Goal: Task Accomplishment & Management: Manage account settings

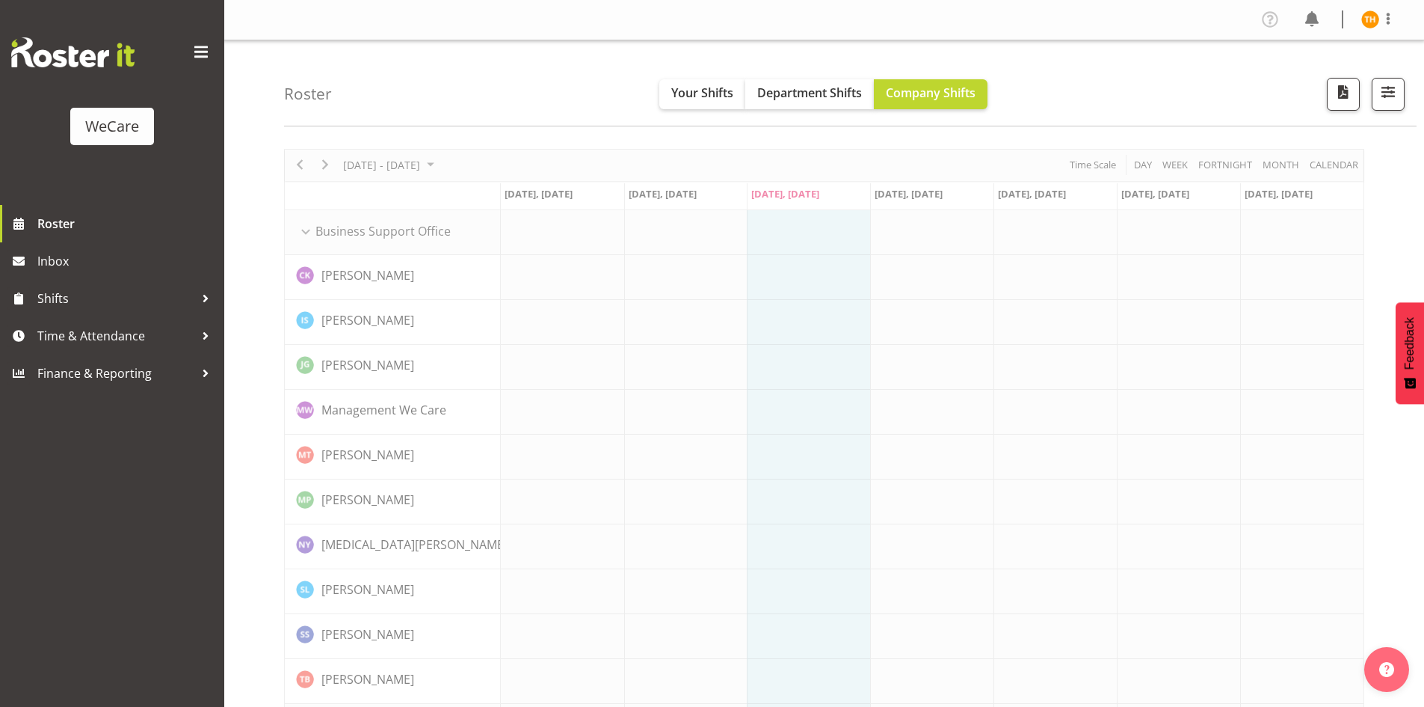
click at [442, 93] on div "Roster Your Shifts Department Shifts Company Shifts All Locations Clear Busines…" at bounding box center [850, 83] width 1133 height 86
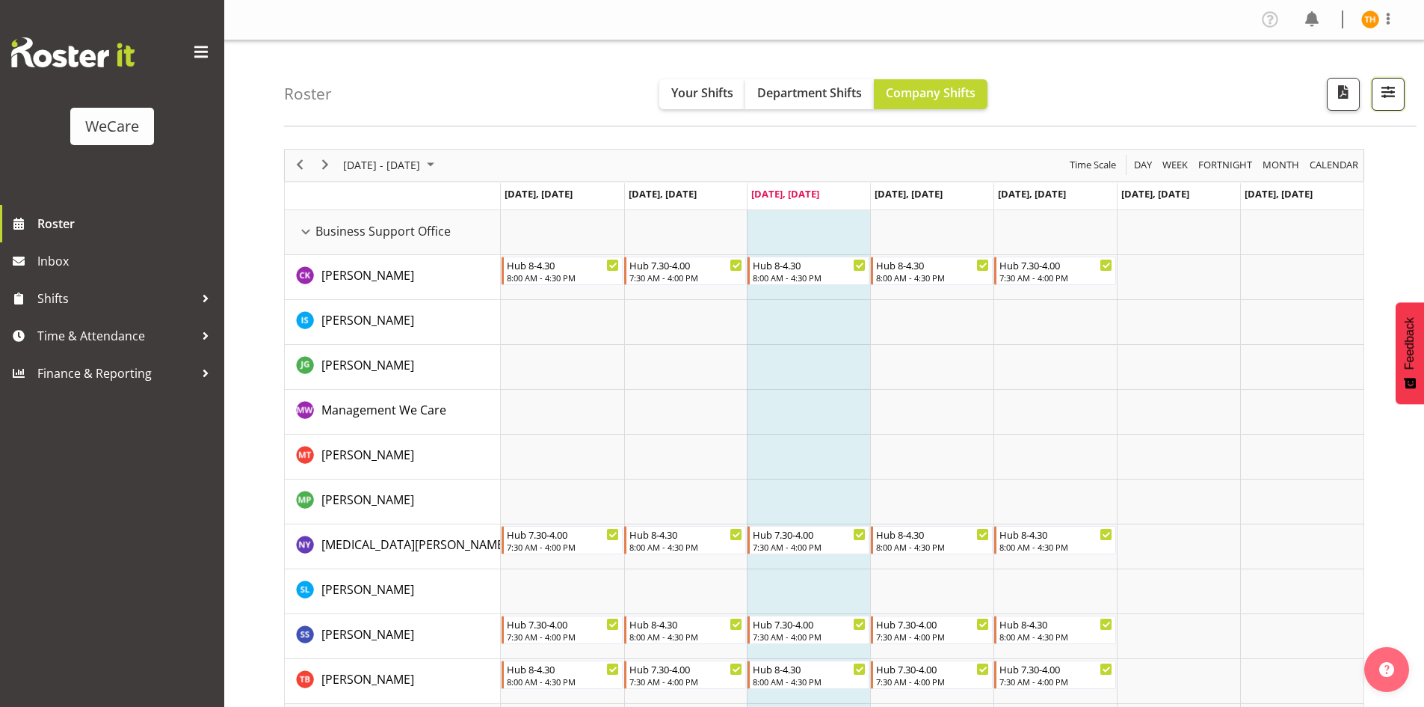
click at [1377, 97] on button "button" at bounding box center [1388, 94] width 33 height 33
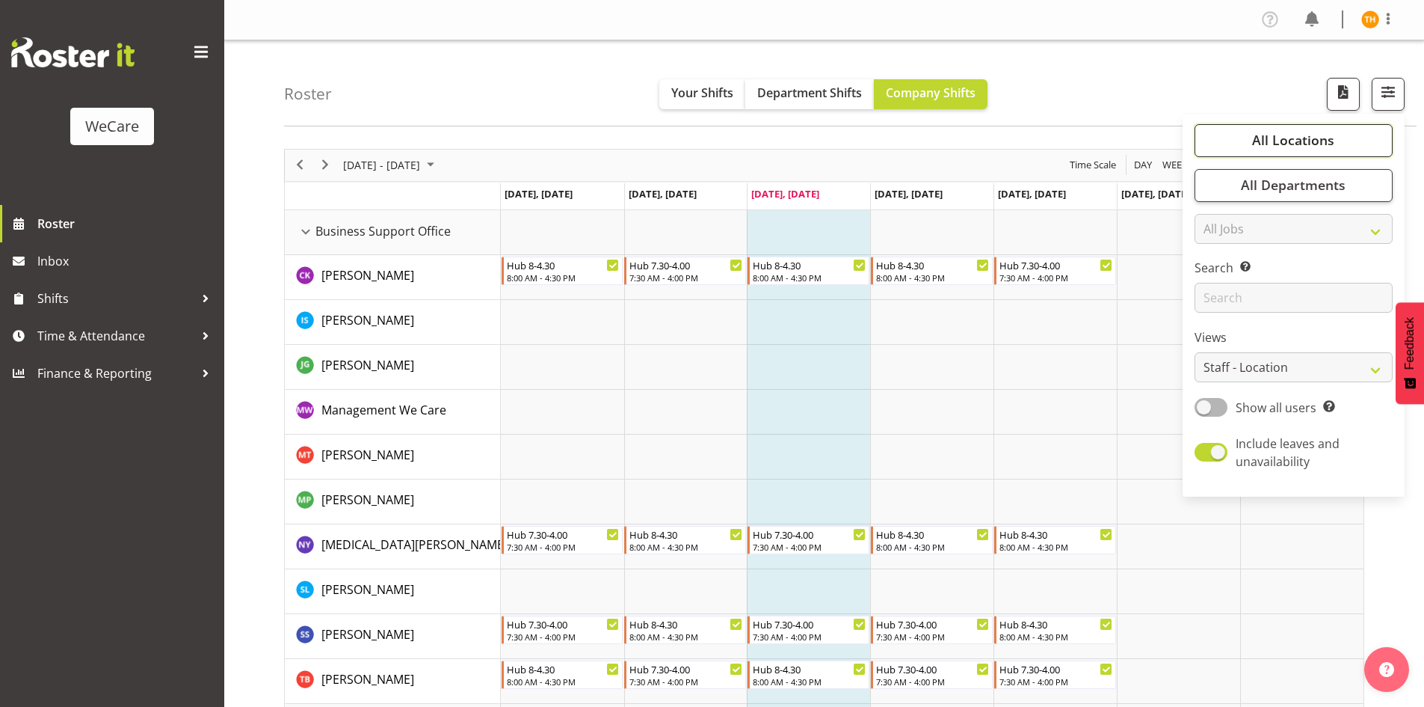
click at [1317, 138] on span "All Locations" at bounding box center [1293, 140] width 82 height 18
click at [1355, 183] on link "Clear" at bounding box center [1364, 185] width 22 height 18
click at [1357, 184] on link "Clear" at bounding box center [1364, 185] width 22 height 18
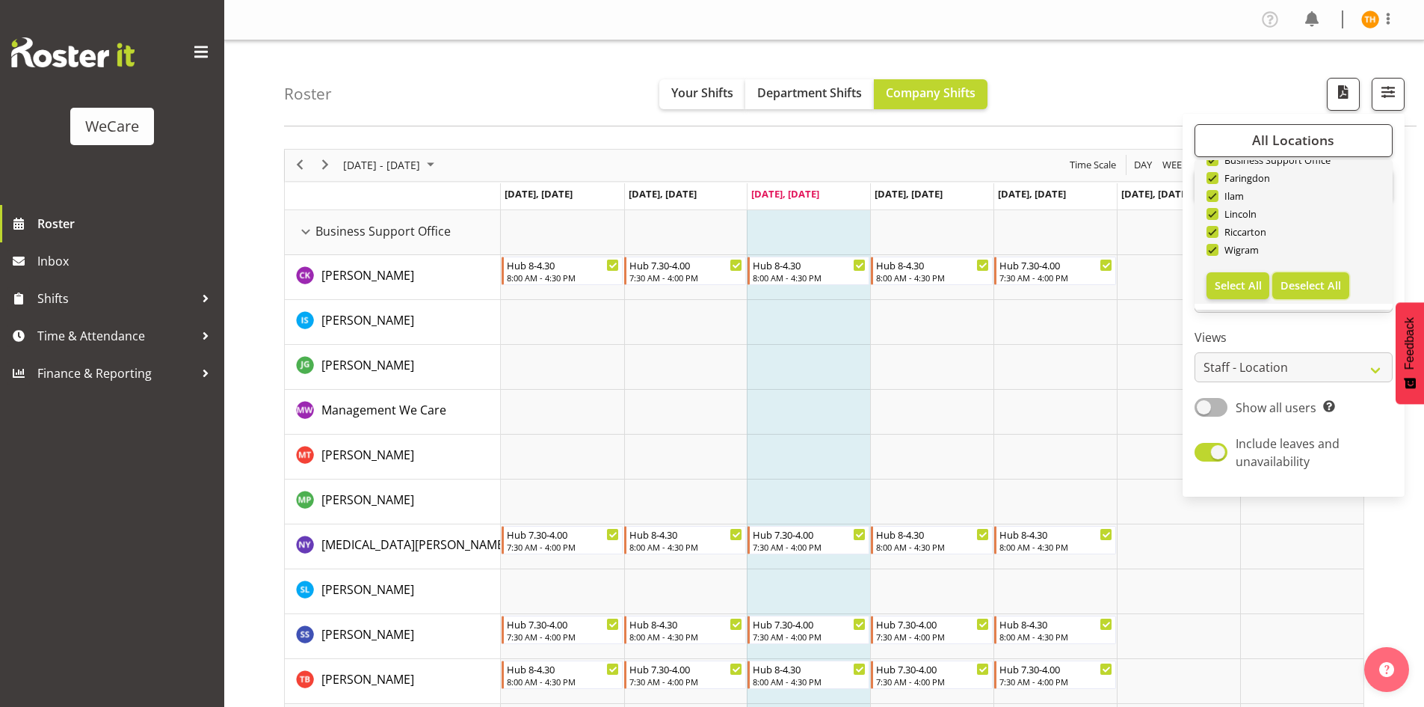
click at [1304, 273] on button "Deselect All" at bounding box center [1311, 285] width 77 height 27
checkbox input "false"
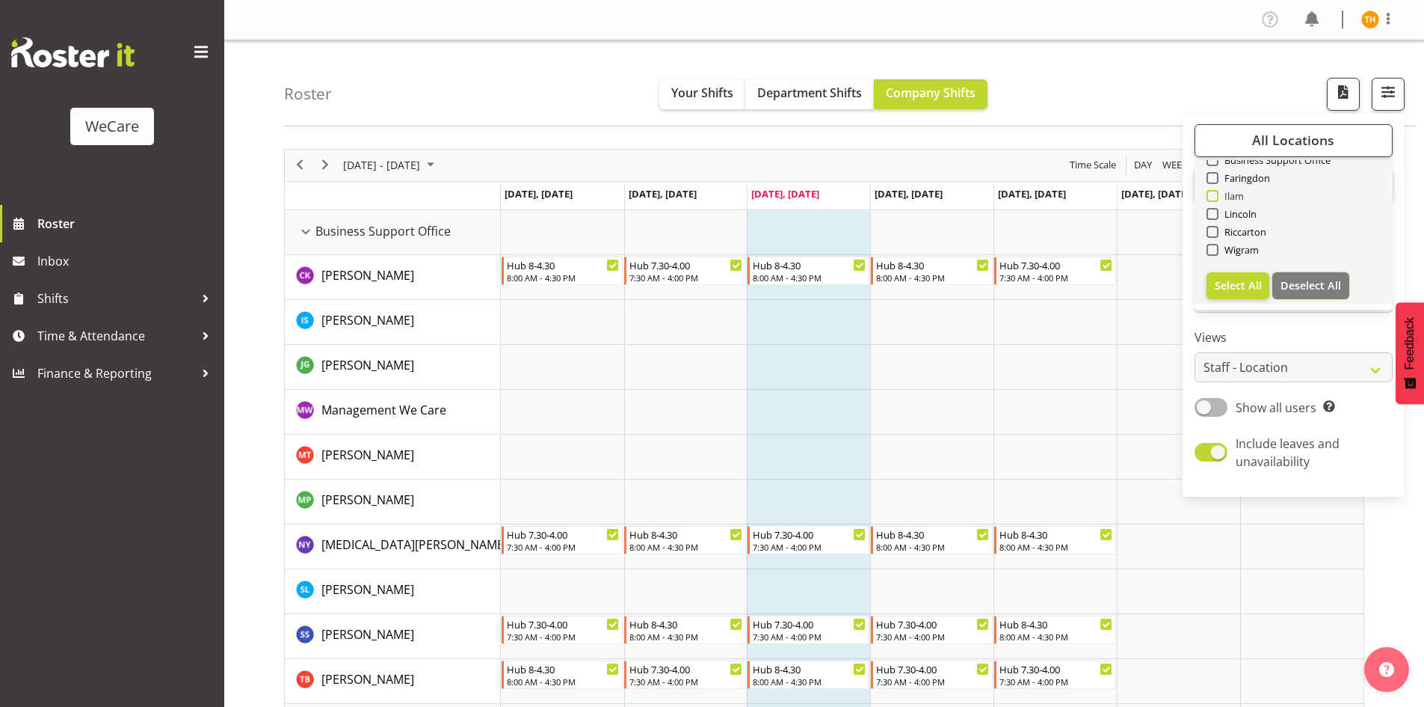
checkbox input "false"
click at [1217, 195] on span at bounding box center [1213, 196] width 12 height 12
click at [1217, 195] on input "Ilam" at bounding box center [1212, 196] width 10 height 10
checkbox input "true"
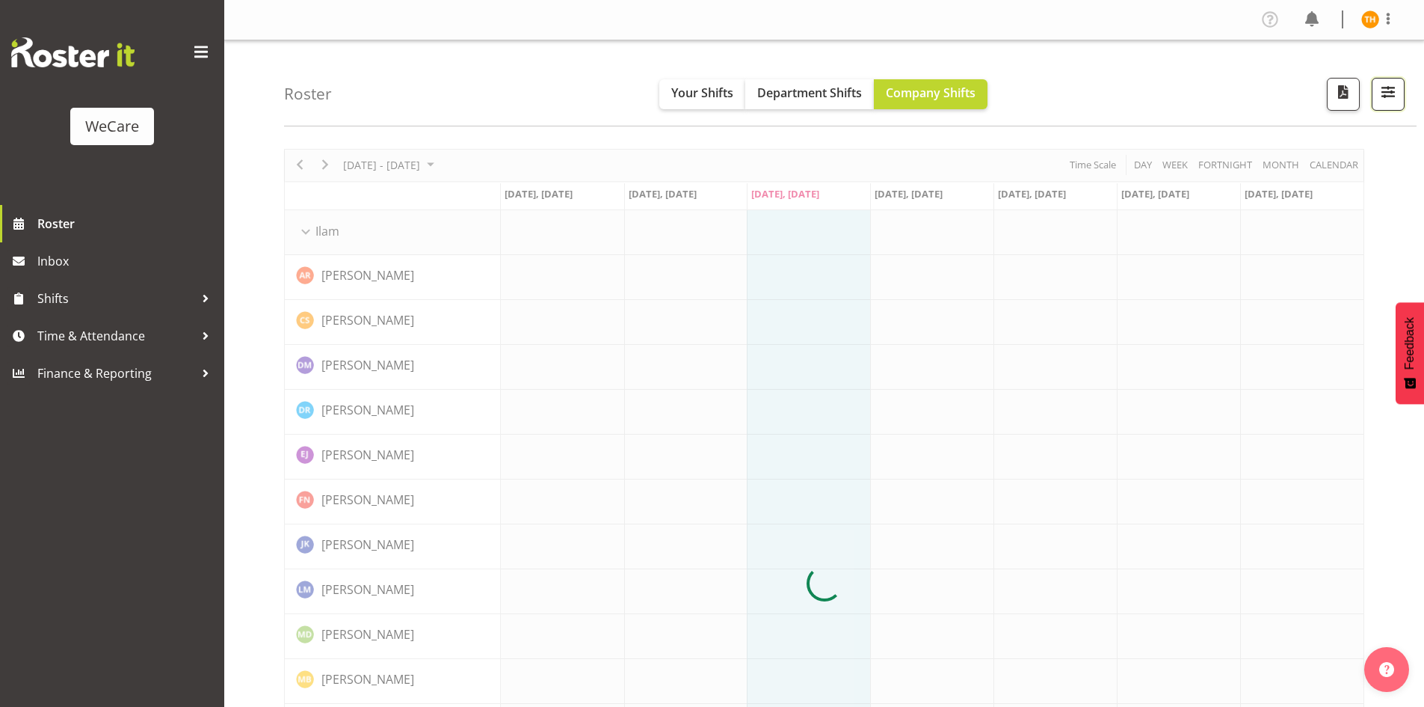
click at [1384, 91] on span "button" at bounding box center [1388, 91] width 19 height 19
click at [1334, 150] on div at bounding box center [824, 584] width 1080 height 870
click at [1383, 99] on span "button" at bounding box center [1388, 91] width 19 height 19
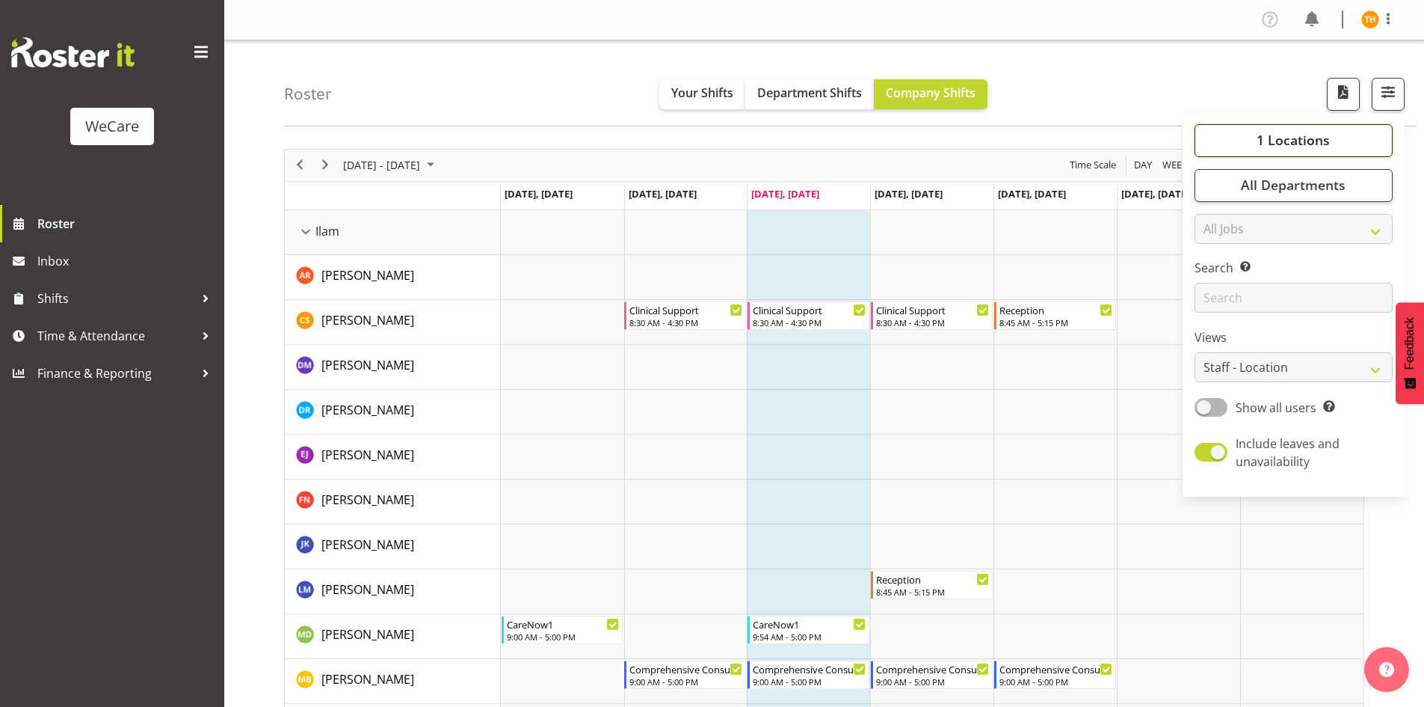
click at [1319, 139] on span "1 Locations" at bounding box center [1293, 140] width 73 height 18
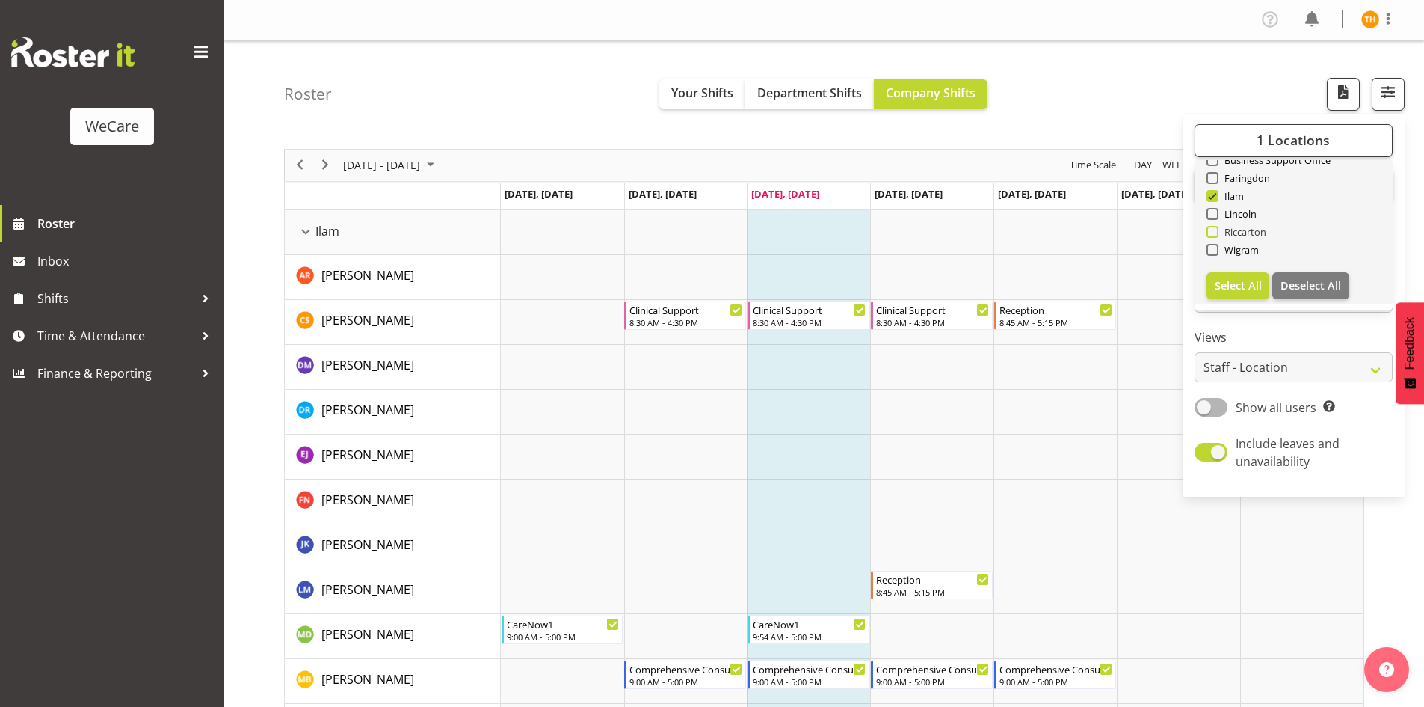
click at [1211, 230] on span at bounding box center [1213, 232] width 12 height 12
click at [1211, 230] on input "Riccarton" at bounding box center [1212, 232] width 10 height 10
checkbox input "true"
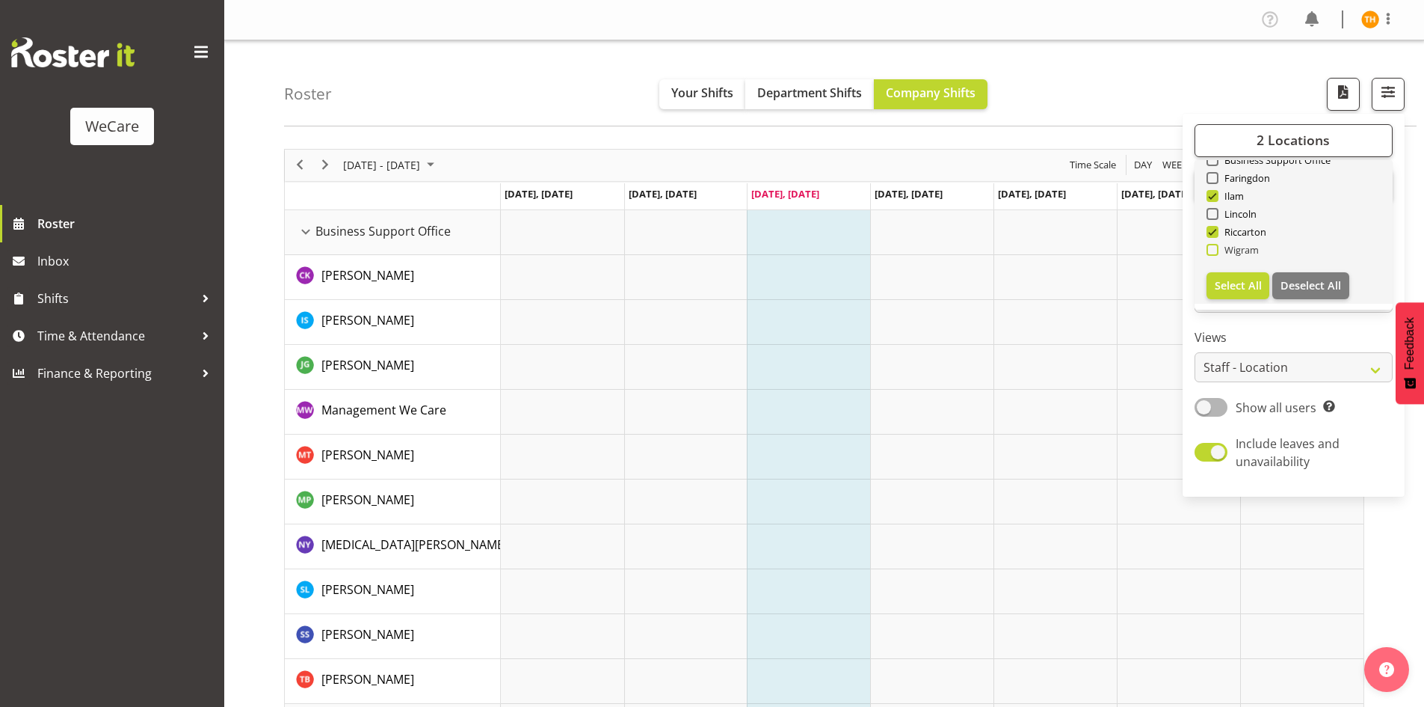
click at [1214, 247] on span at bounding box center [1213, 250] width 12 height 12
click at [1214, 247] on input "Wigram" at bounding box center [1212, 250] width 10 height 10
checkbox input "true"
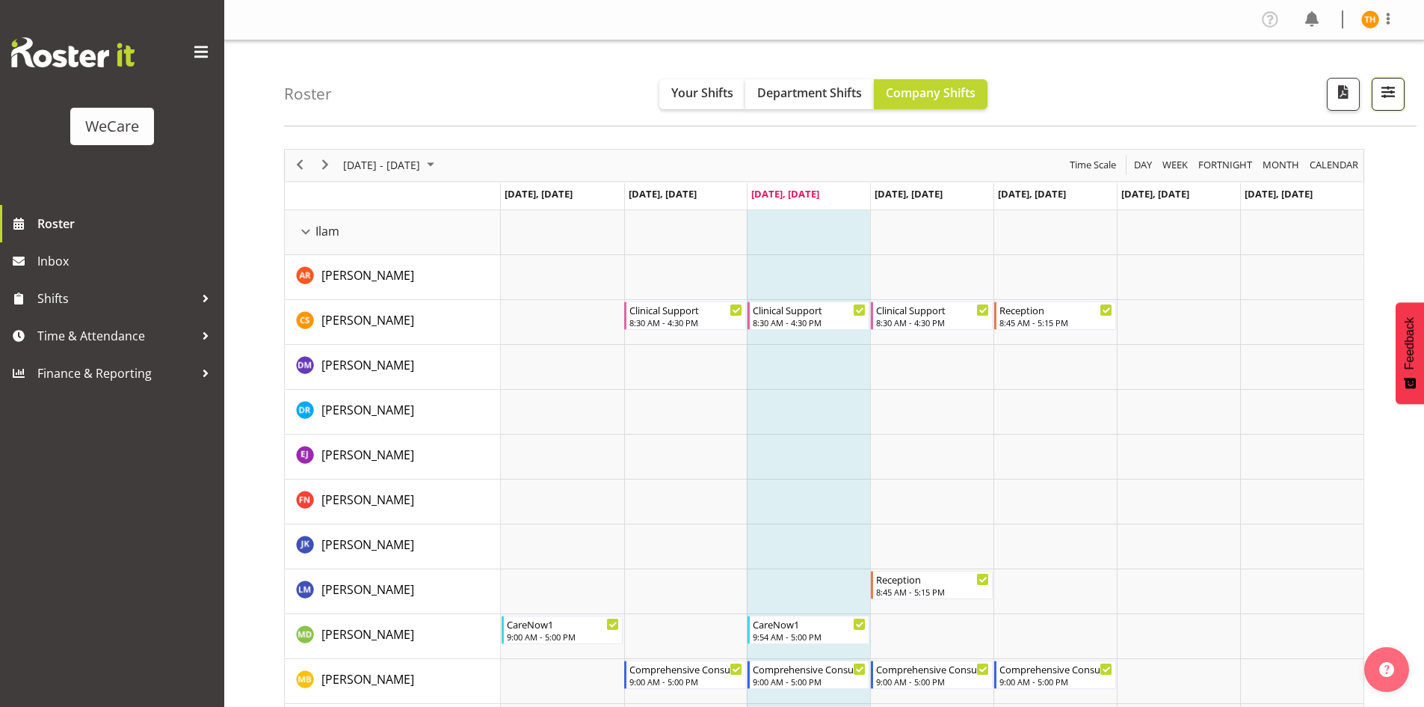
click at [1386, 93] on span "button" at bounding box center [1388, 91] width 19 height 19
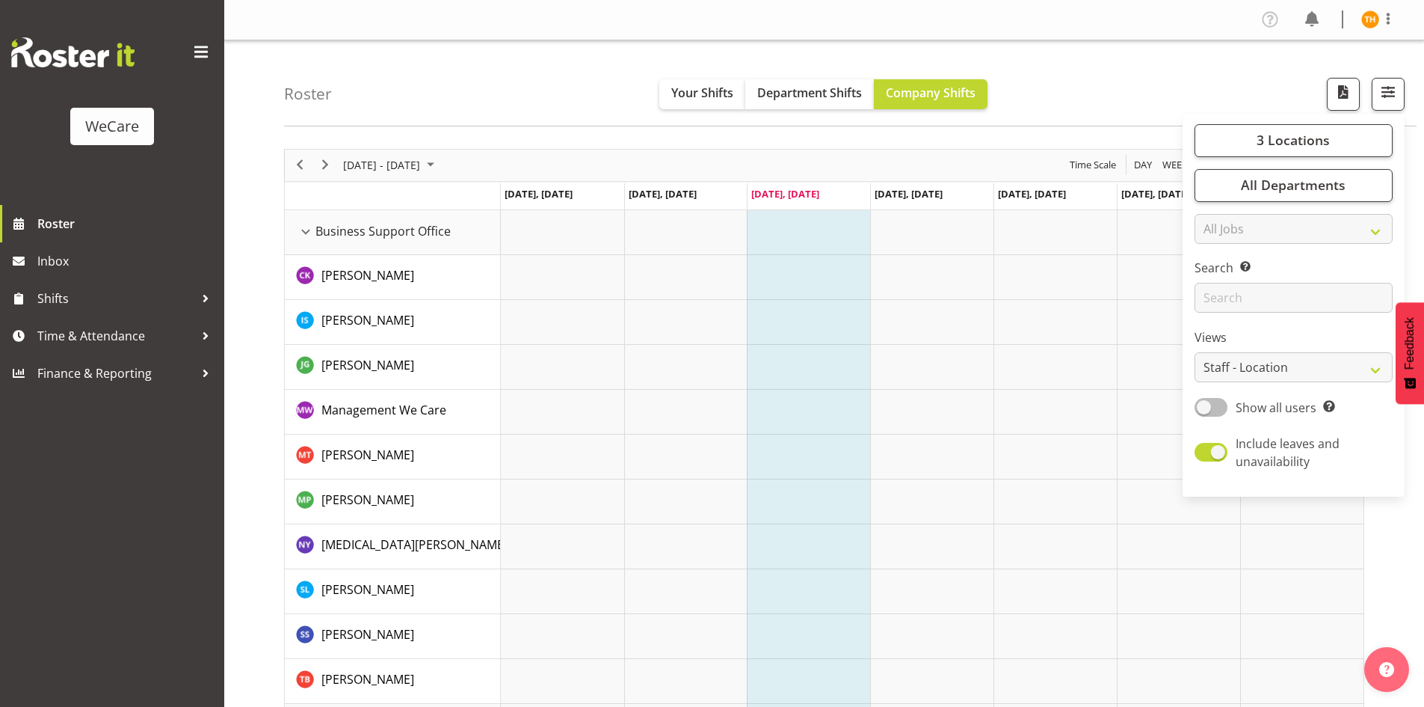
click at [1214, 408] on span at bounding box center [1211, 407] width 33 height 19
click at [1205, 408] on input "Show all users Show only rostered employees" at bounding box center [1200, 407] width 10 height 10
checkbox input "true"
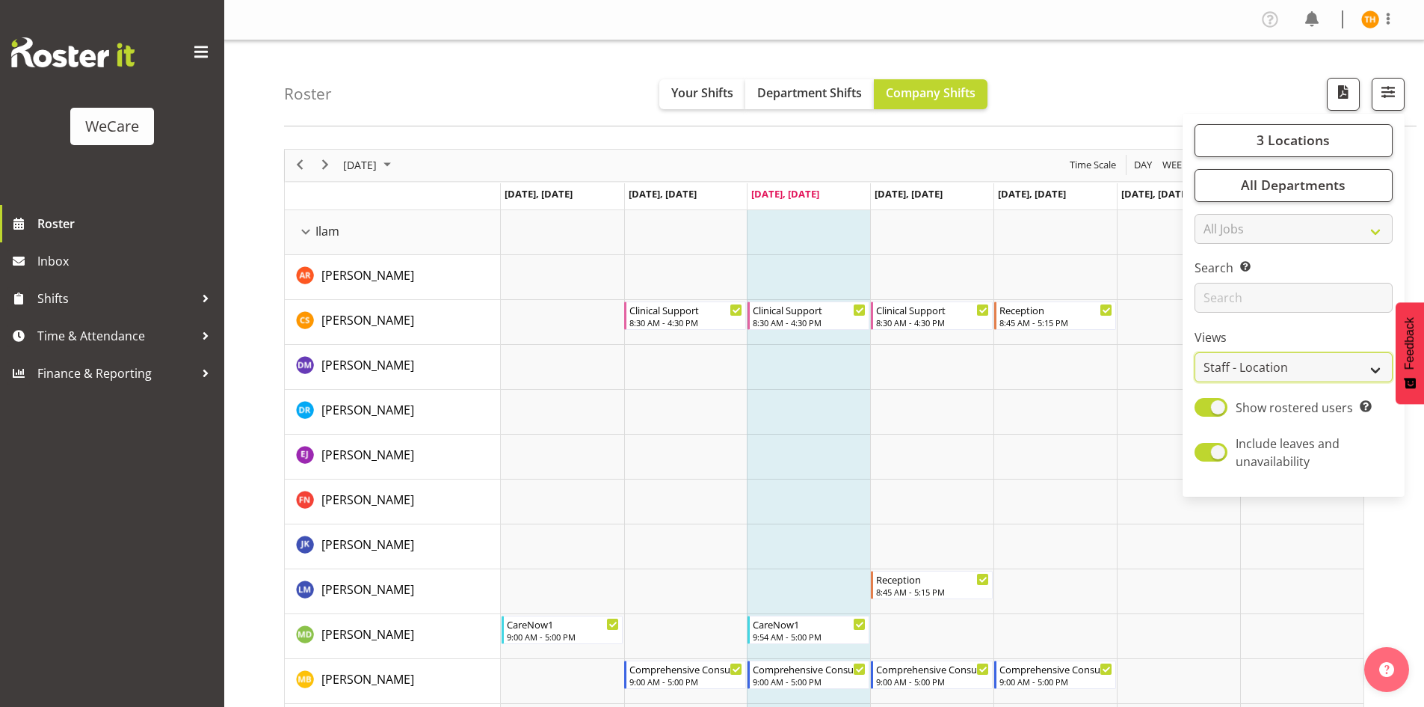
click at [1283, 373] on select "Staff Role Shift - Horizontal Shift - Vertical Staff - Location" at bounding box center [1294, 367] width 198 height 30
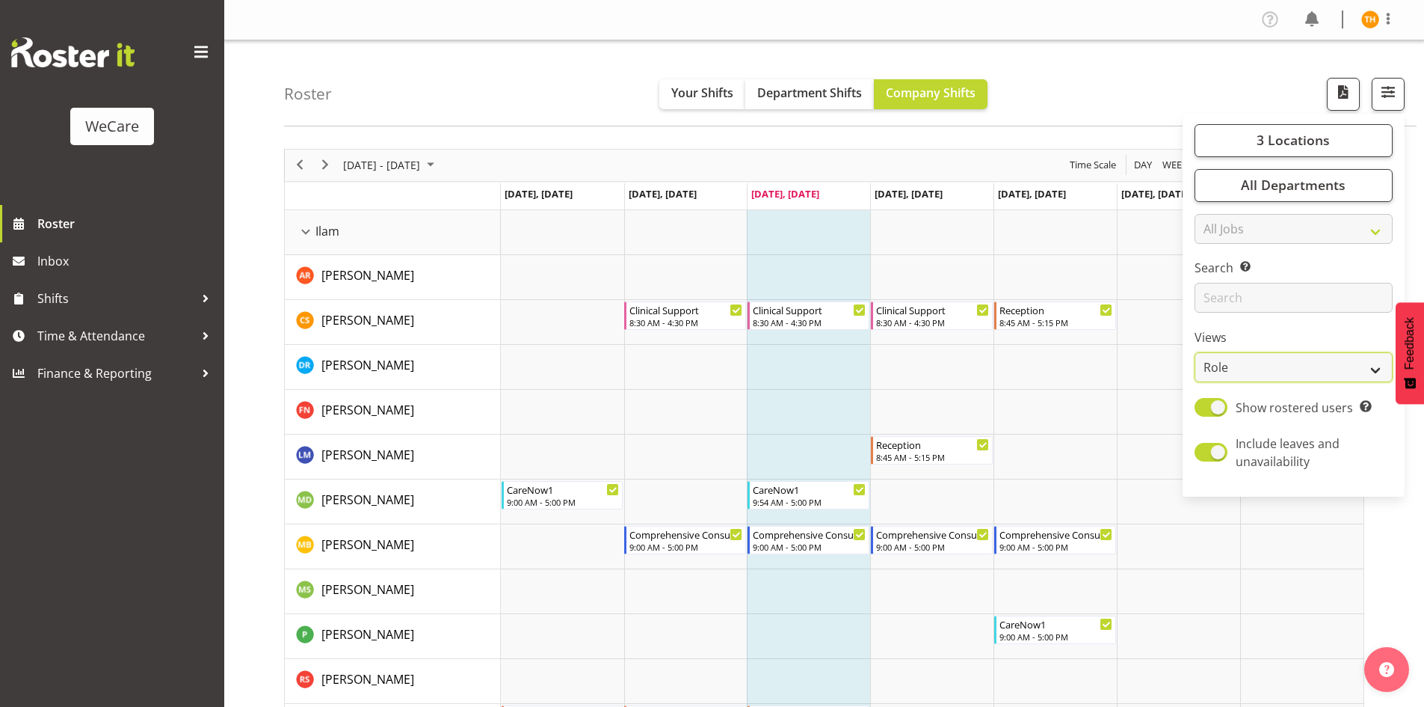
click at [1196, 352] on select "Staff Role Shift - Horizontal Shift - Vertical Staff - Location" at bounding box center [1294, 367] width 198 height 30
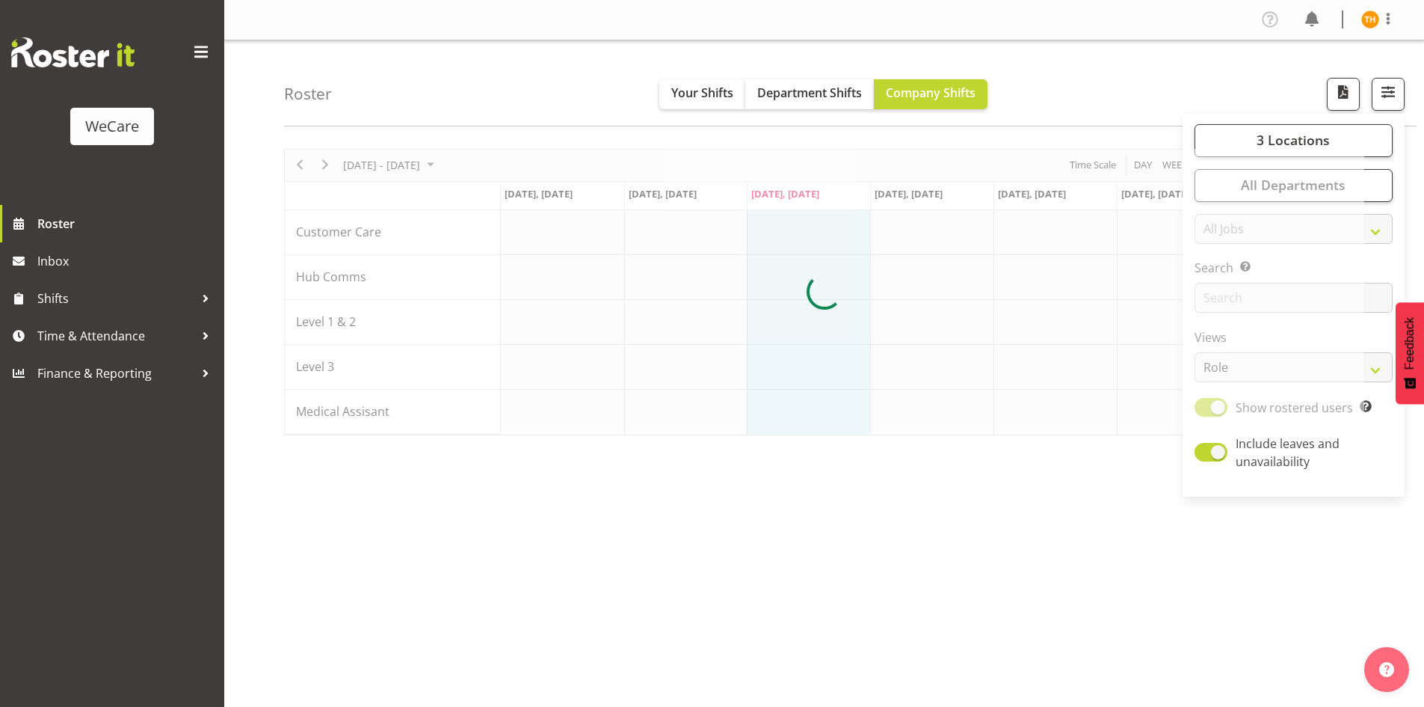
click at [1278, 374] on div at bounding box center [824, 292] width 1080 height 286
click at [1397, 96] on span "button" at bounding box center [1388, 91] width 19 height 19
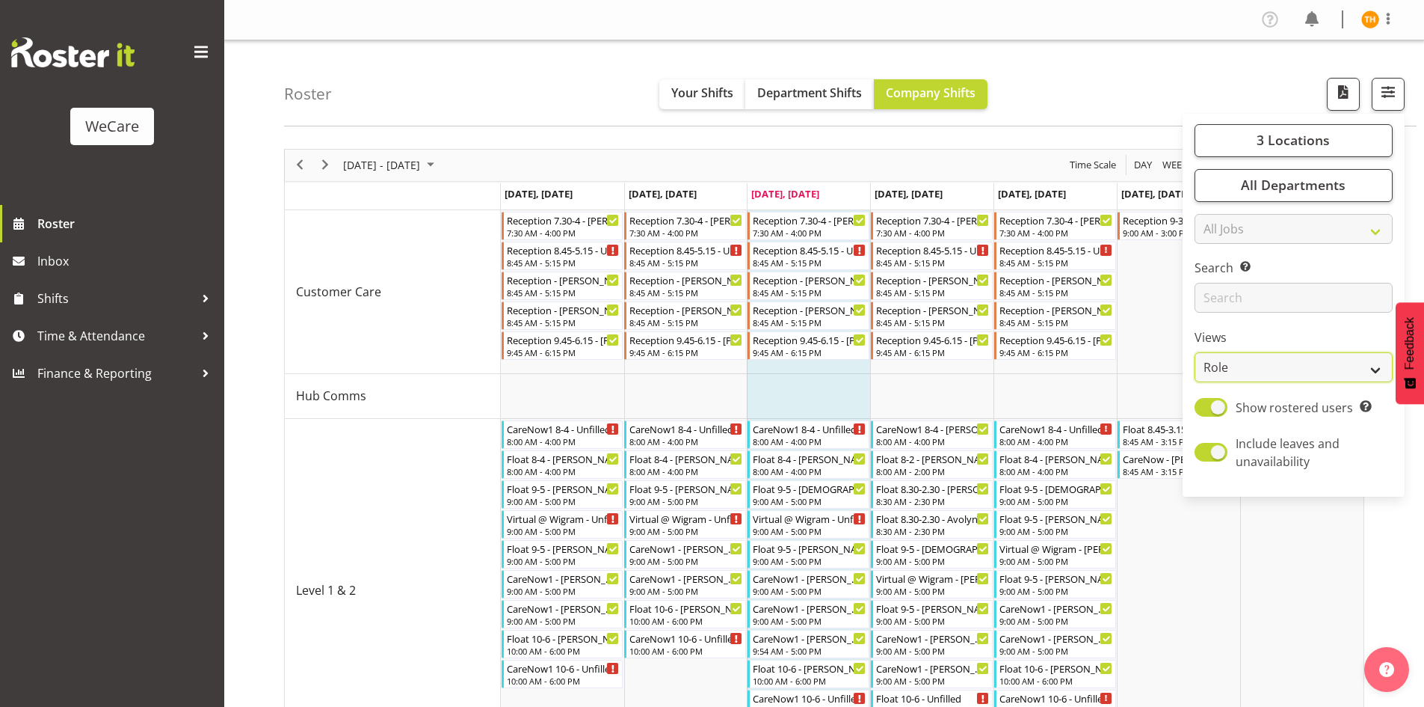
click at [1258, 366] on select "Staff Role Shift - Horizontal Shift - Vertical Staff - Location" at bounding box center [1294, 367] width 198 height 30
click at [1196, 352] on select "Staff Role Shift - Horizontal Shift - Vertical Staff - Location" at bounding box center [1294, 367] width 198 height 30
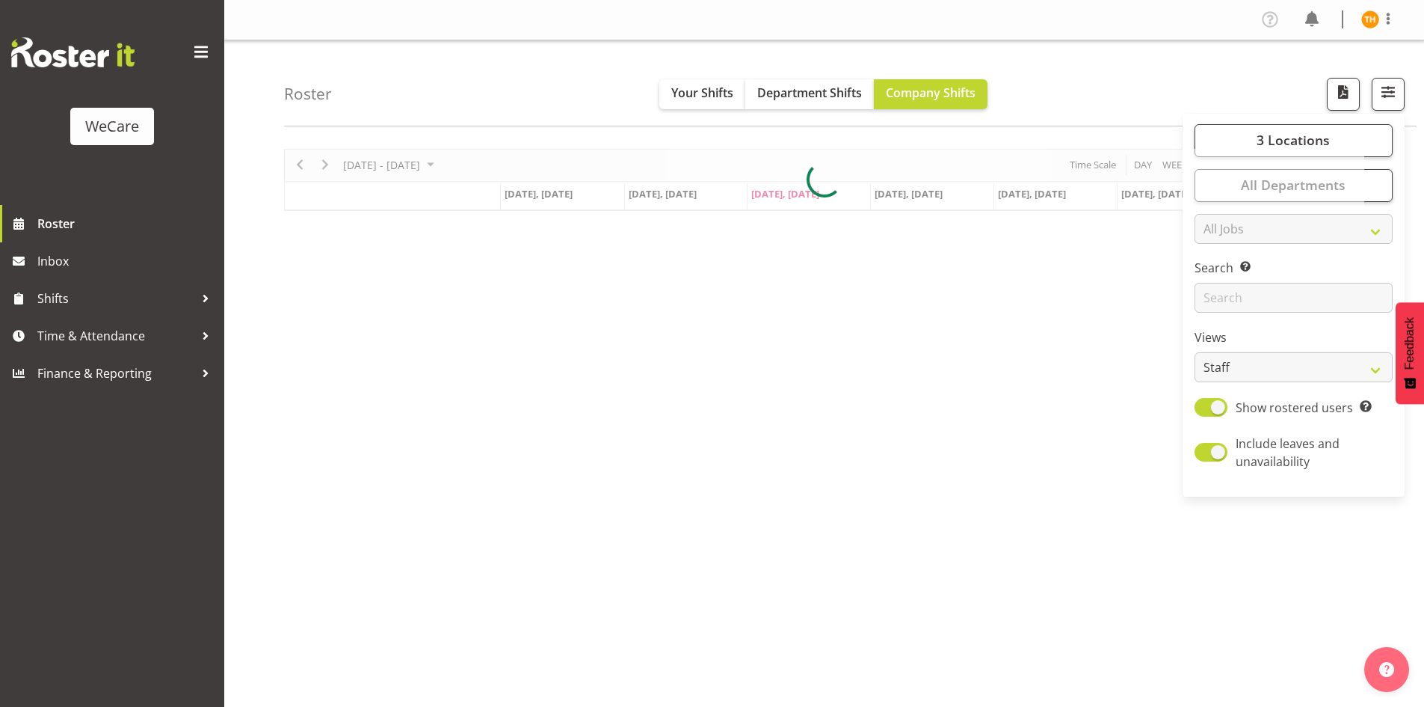
click at [1114, 87] on div "Roster Your Shifts Department Shifts Company Shifts 3 Locations Clear Business …" at bounding box center [850, 83] width 1133 height 86
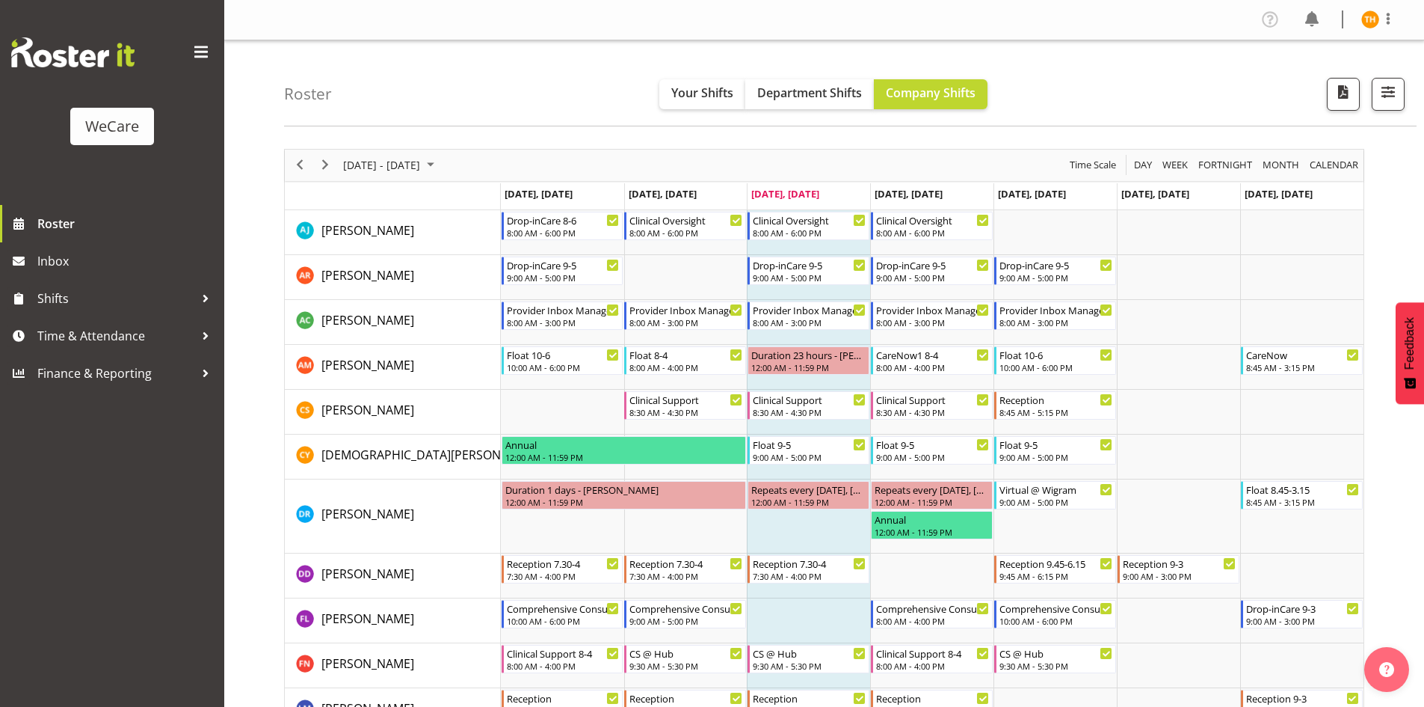
click at [1415, 93] on div "Roster Your Shifts Department Shifts Company Shifts 3 Locations Clear Business …" at bounding box center [850, 83] width 1133 height 86
click at [1402, 97] on button "button" at bounding box center [1388, 94] width 33 height 33
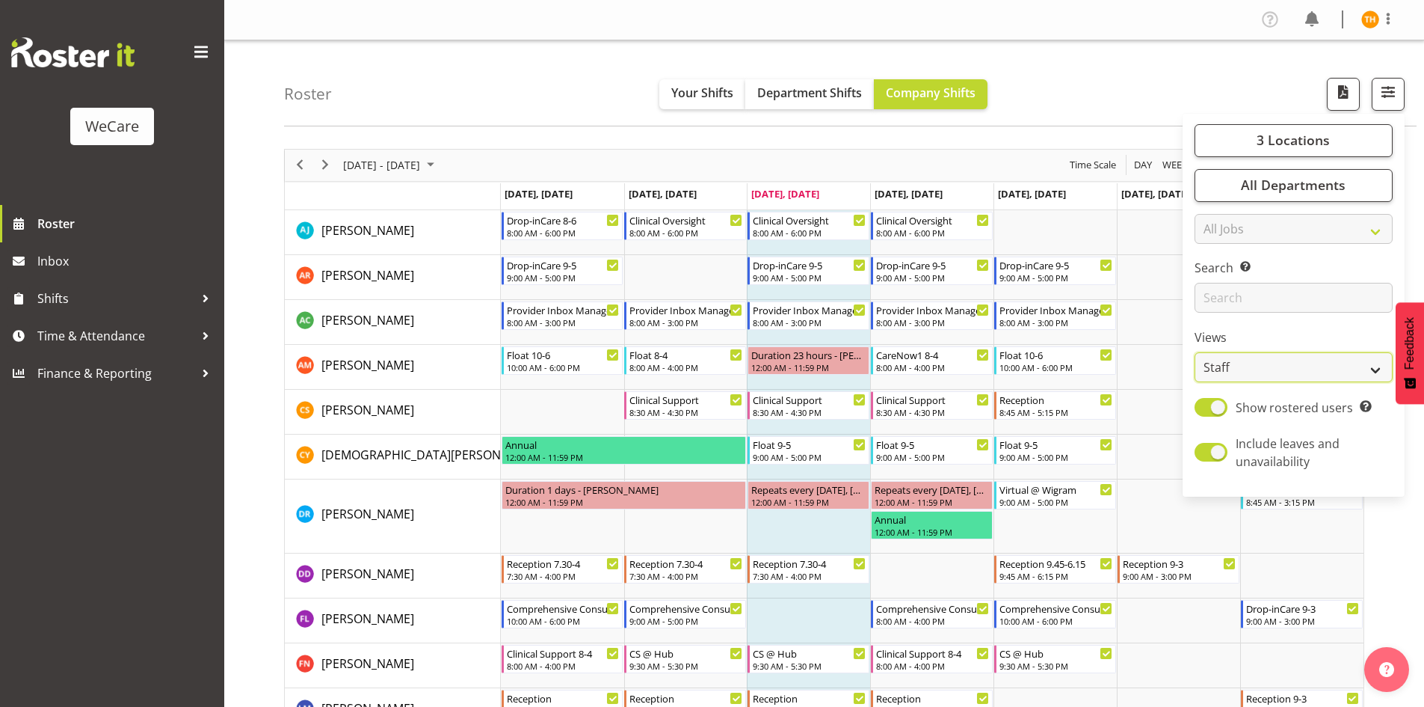
click at [1249, 376] on select "Staff Role Shift - Horizontal Shift - Vertical Staff - Location" at bounding box center [1294, 367] width 198 height 30
select select "location"
click at [1196, 352] on select "Staff Role Shift - Horizontal Shift - Vertical Staff - Location" at bounding box center [1294, 367] width 198 height 30
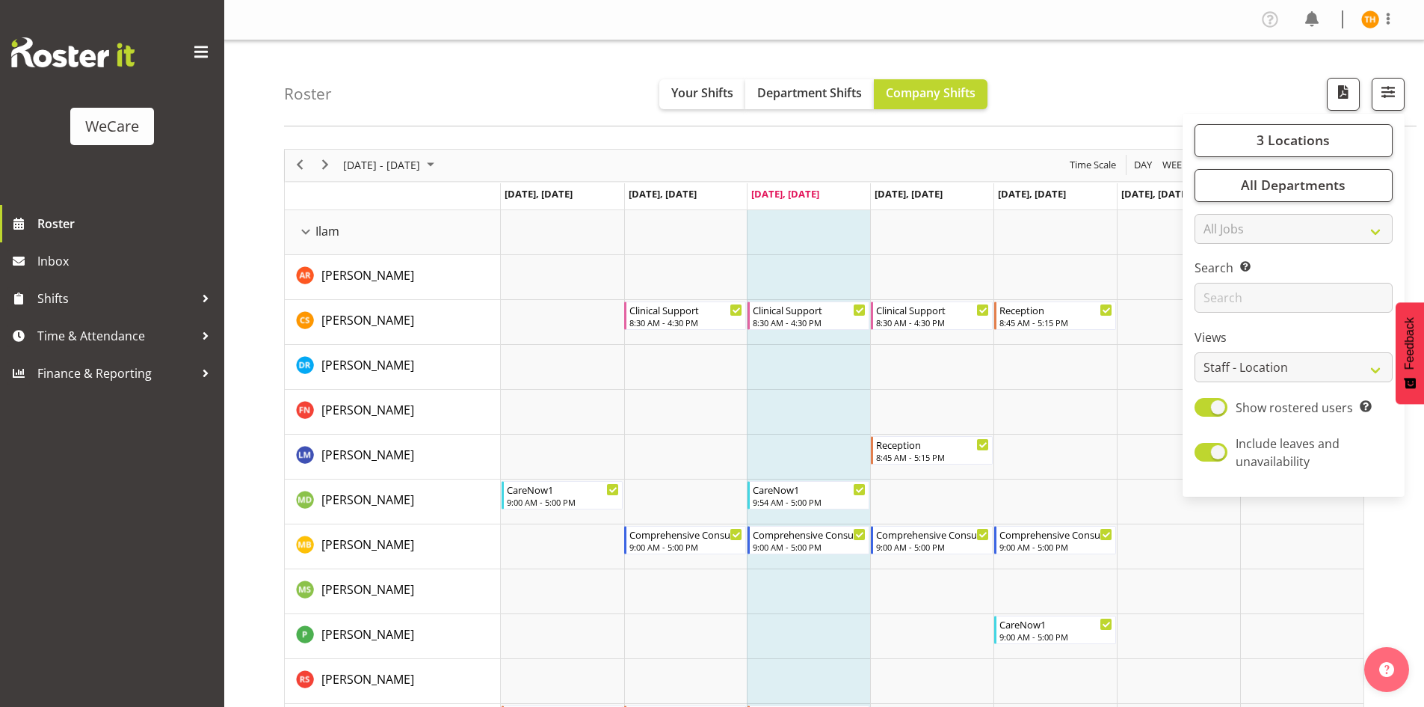
click at [1065, 87] on div "Roster Your Shifts Department Shifts Company Shifts 3 Locations Clear Business …" at bounding box center [850, 83] width 1133 height 86
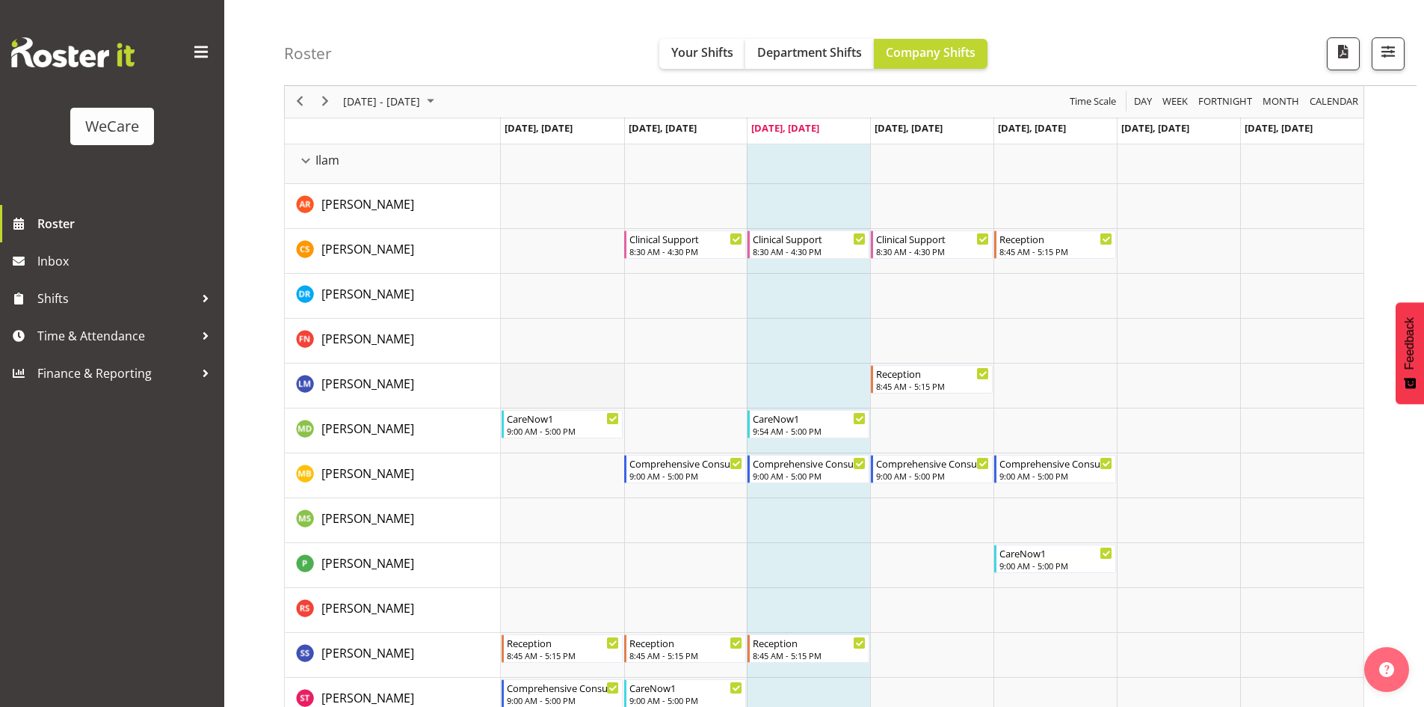
scroll to position [150, 0]
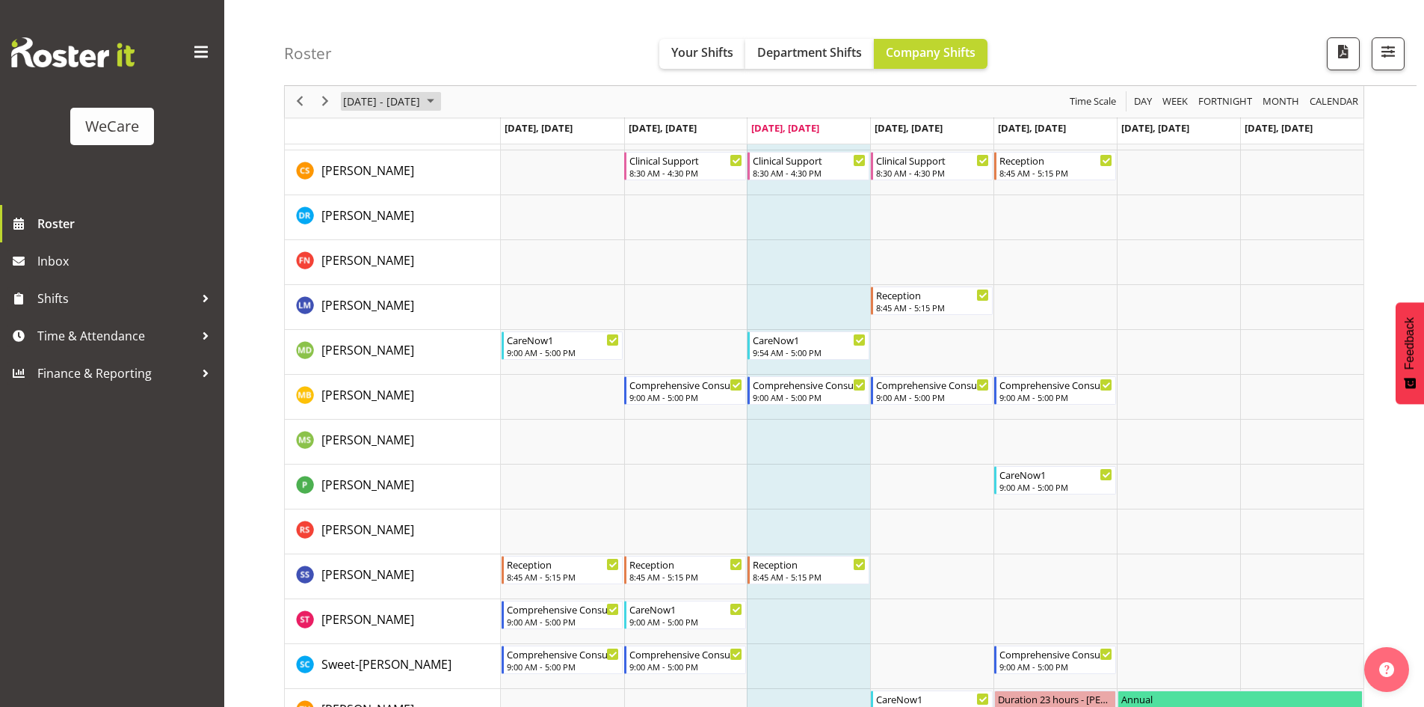
click at [422, 102] on span "[DATE] - [DATE]" at bounding box center [382, 102] width 80 height 19
click at [493, 143] on span "next month" at bounding box center [501, 139] width 26 height 27
click at [482, 191] on span "1" at bounding box center [478, 190] width 22 height 22
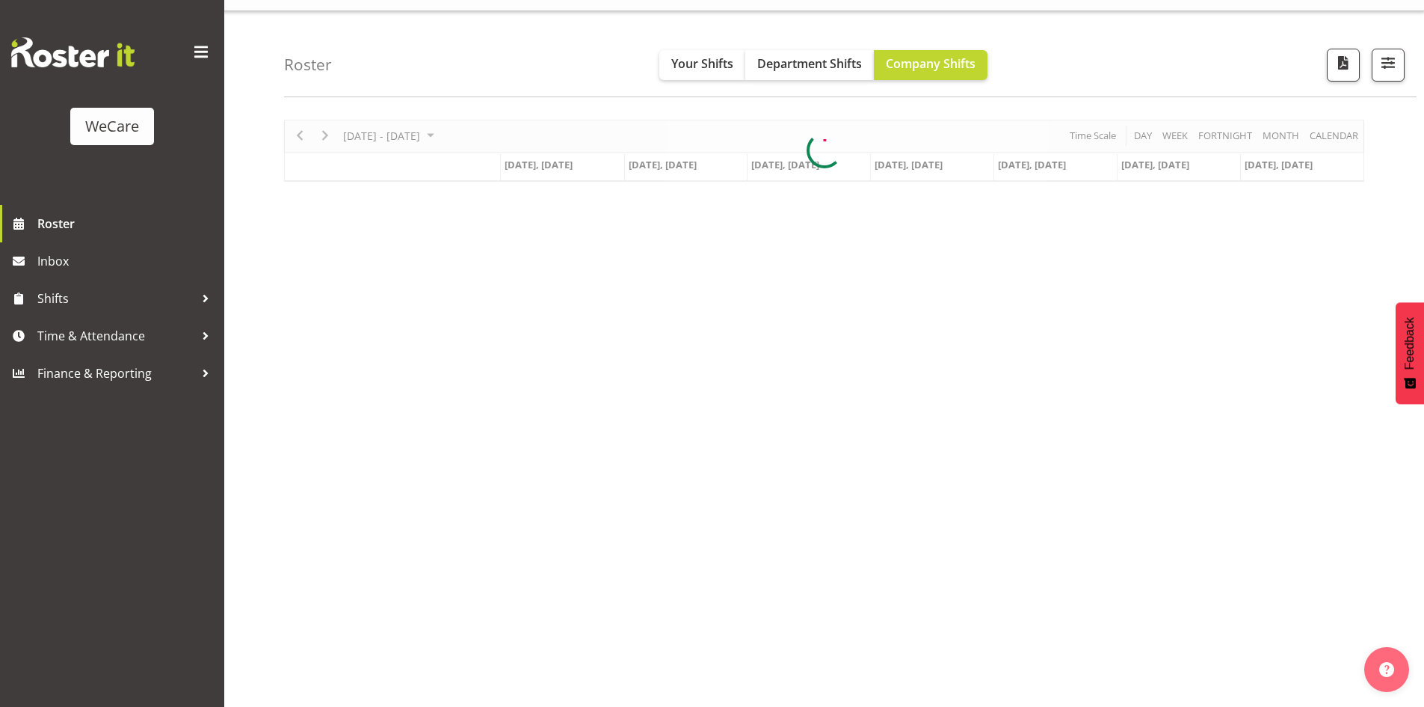
scroll to position [29, 0]
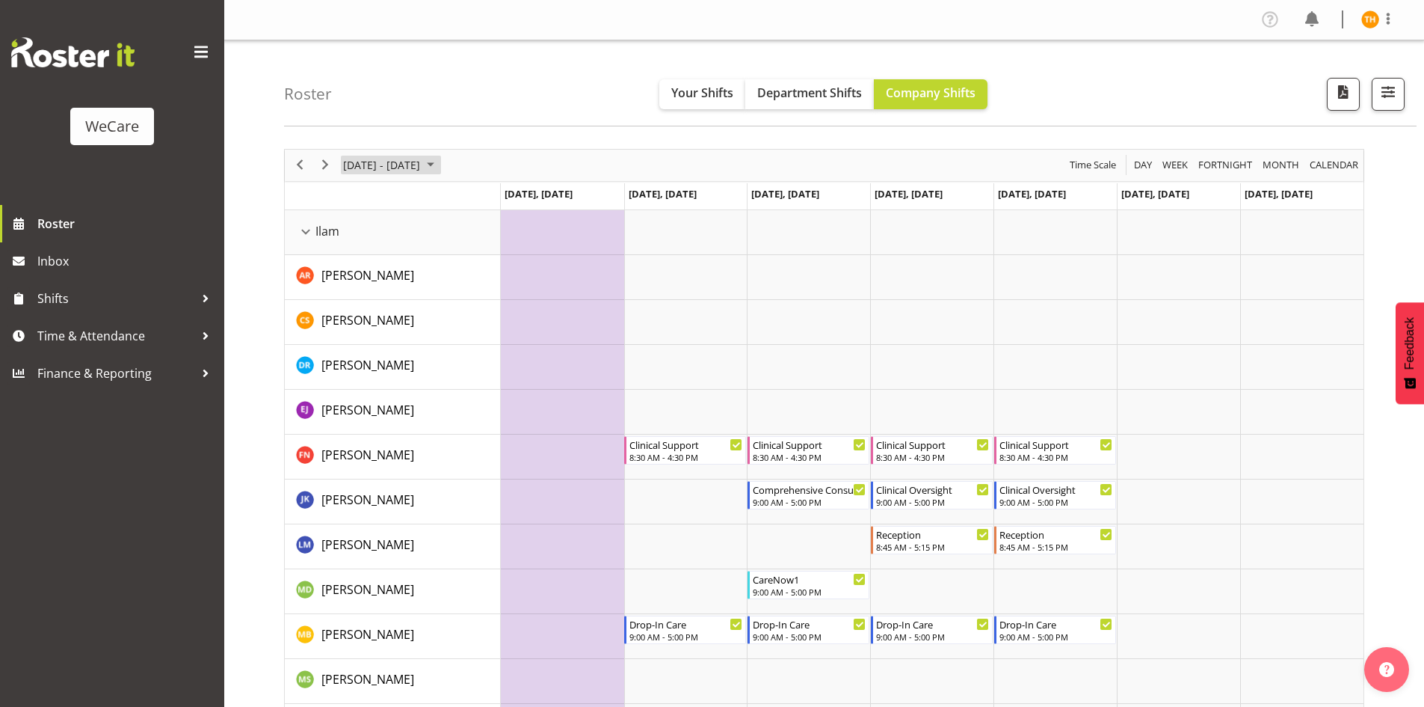
click at [422, 164] on span "[DATE] - [DATE]" at bounding box center [382, 165] width 80 height 19
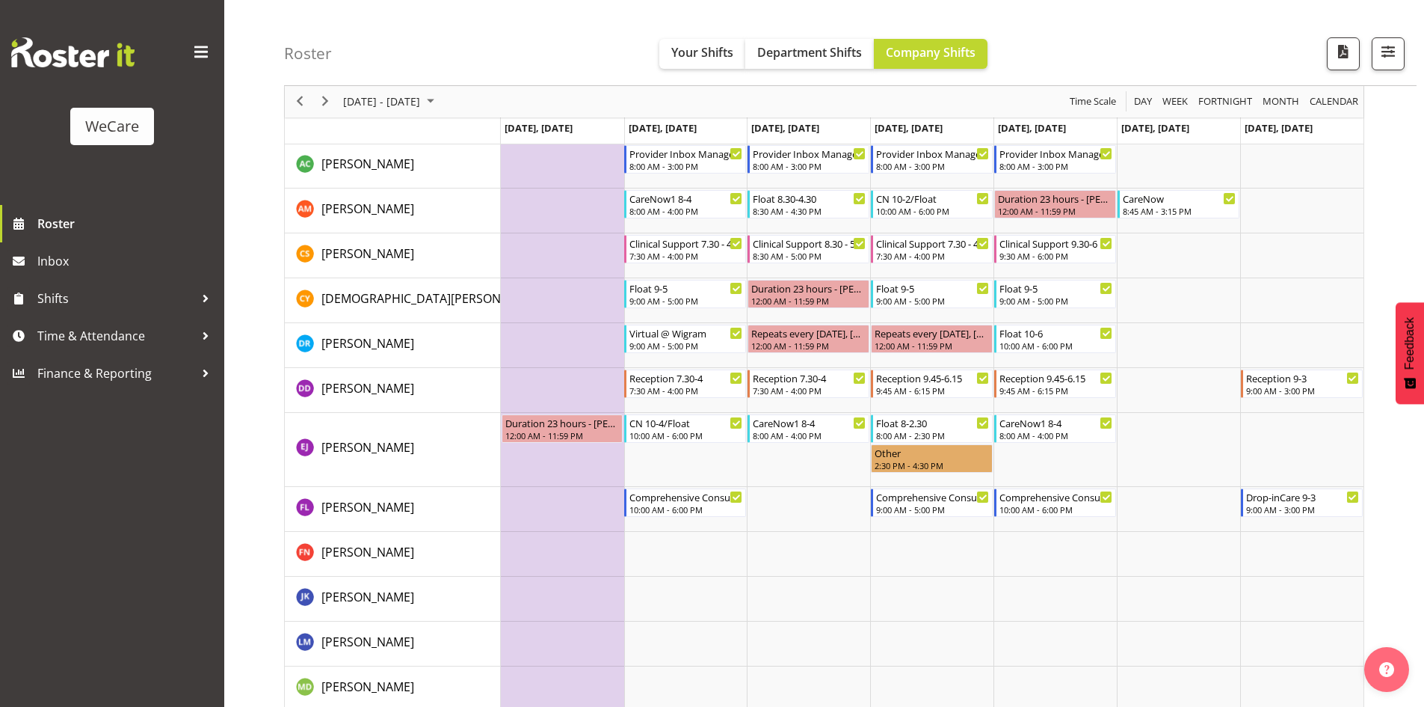
scroll to position [1421, 0]
